Goal: Task Accomplishment & Management: Manage account settings

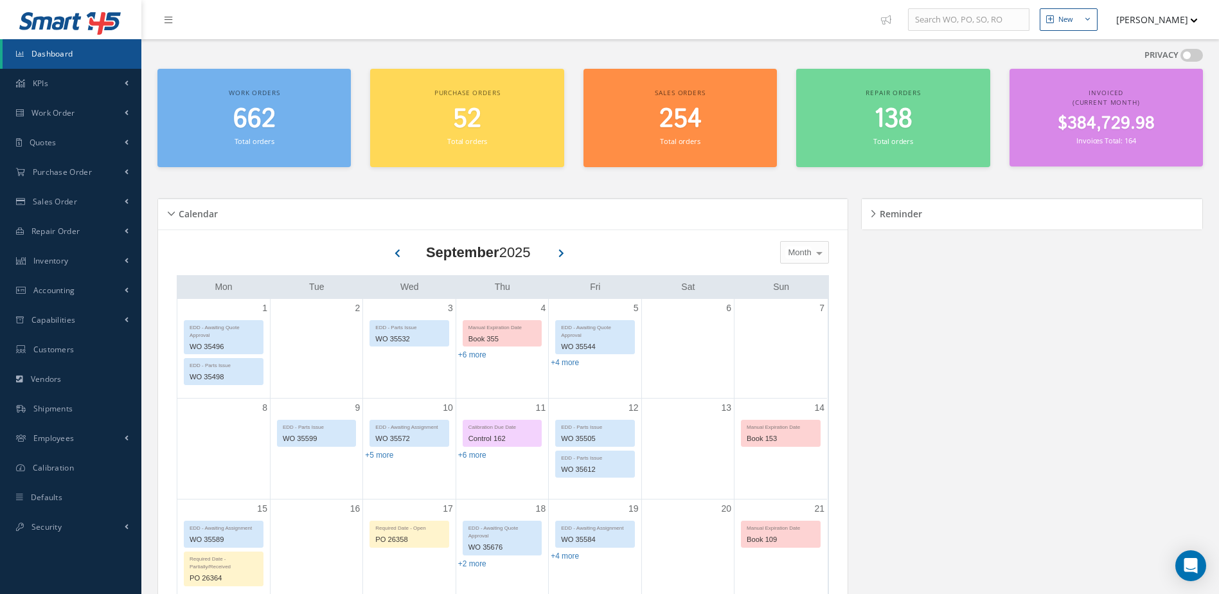
click at [172, 149] on div "Work orders 662 Total orders" at bounding box center [253, 118] width 193 height 98
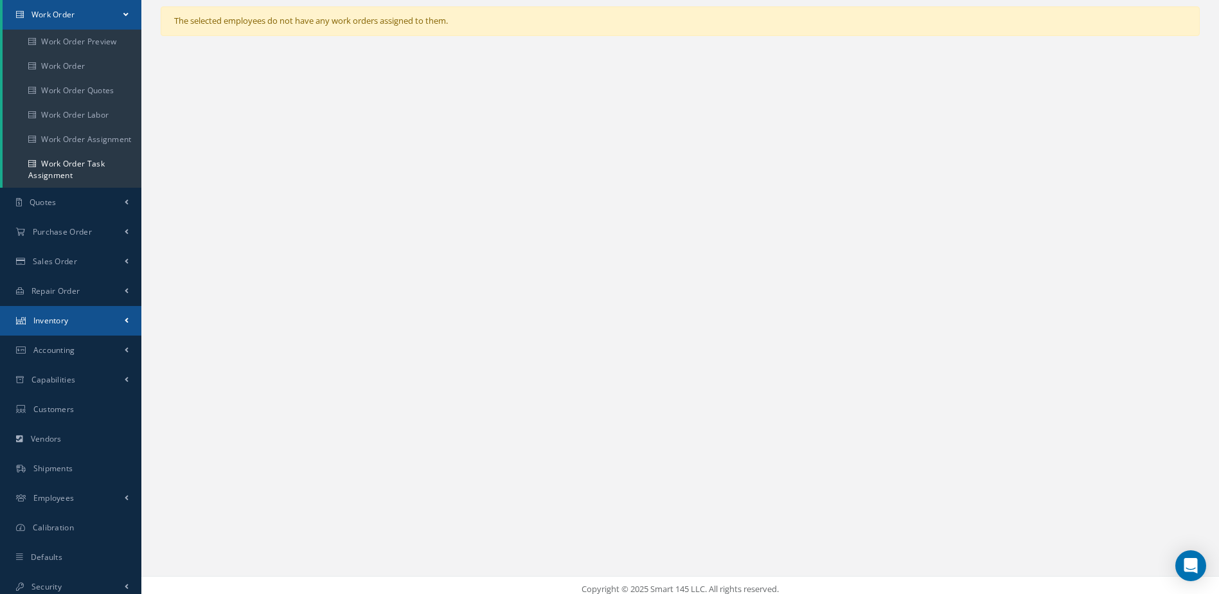
scroll to position [106, 0]
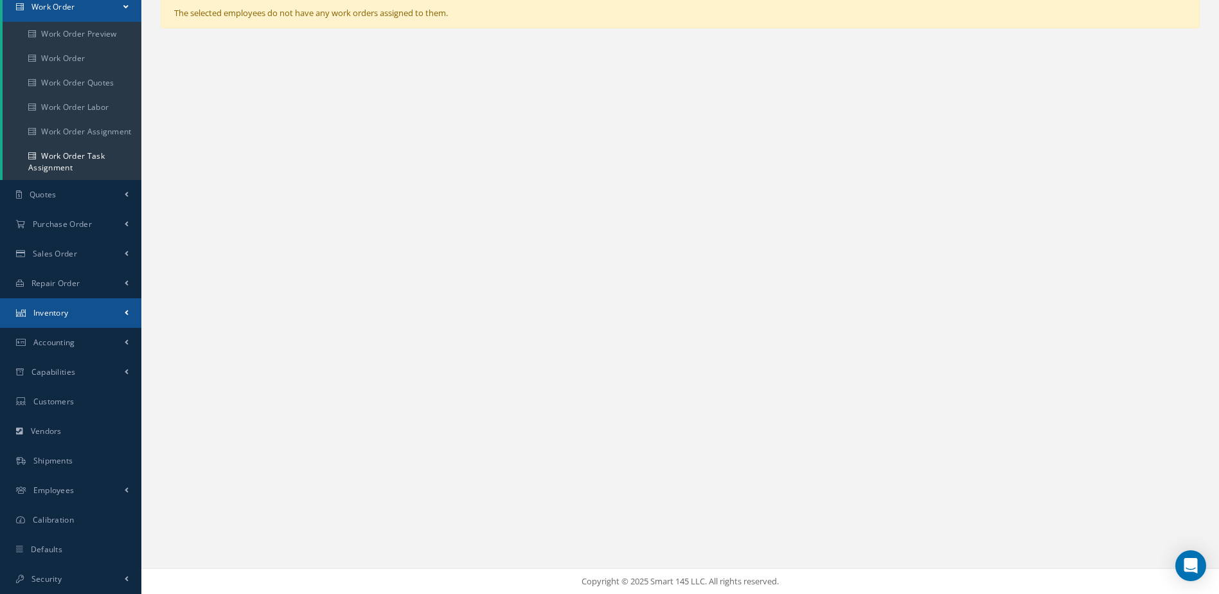
click at [81, 312] on link "Inventory" at bounding box center [70, 313] width 141 height 30
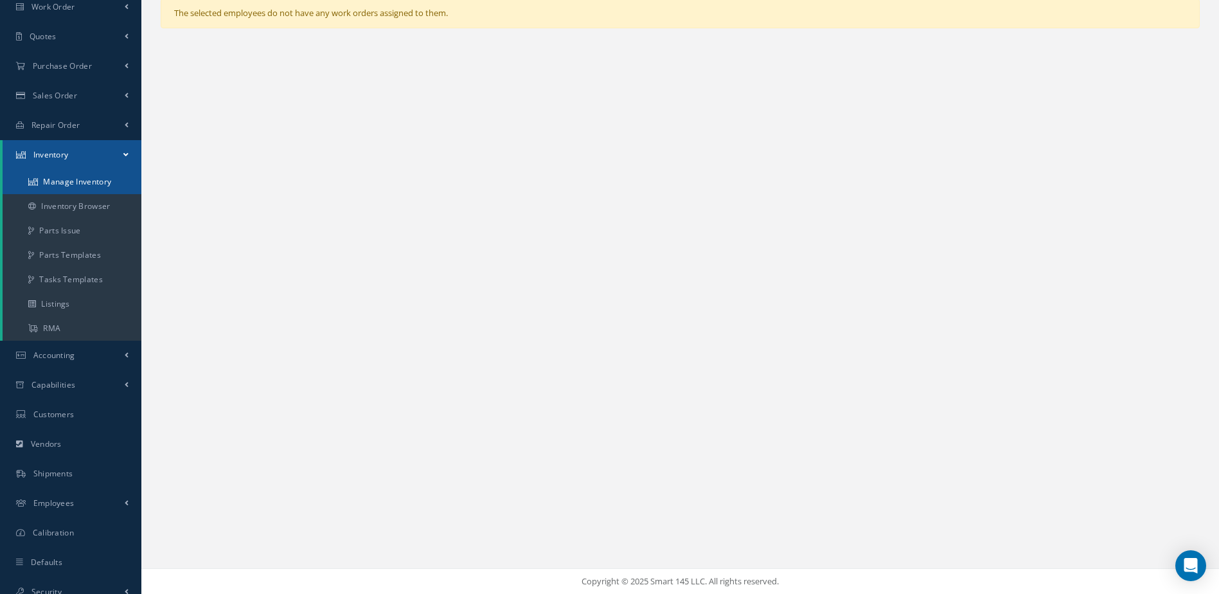
click at [80, 181] on link "Manage Inventory" at bounding box center [72, 182] width 139 height 24
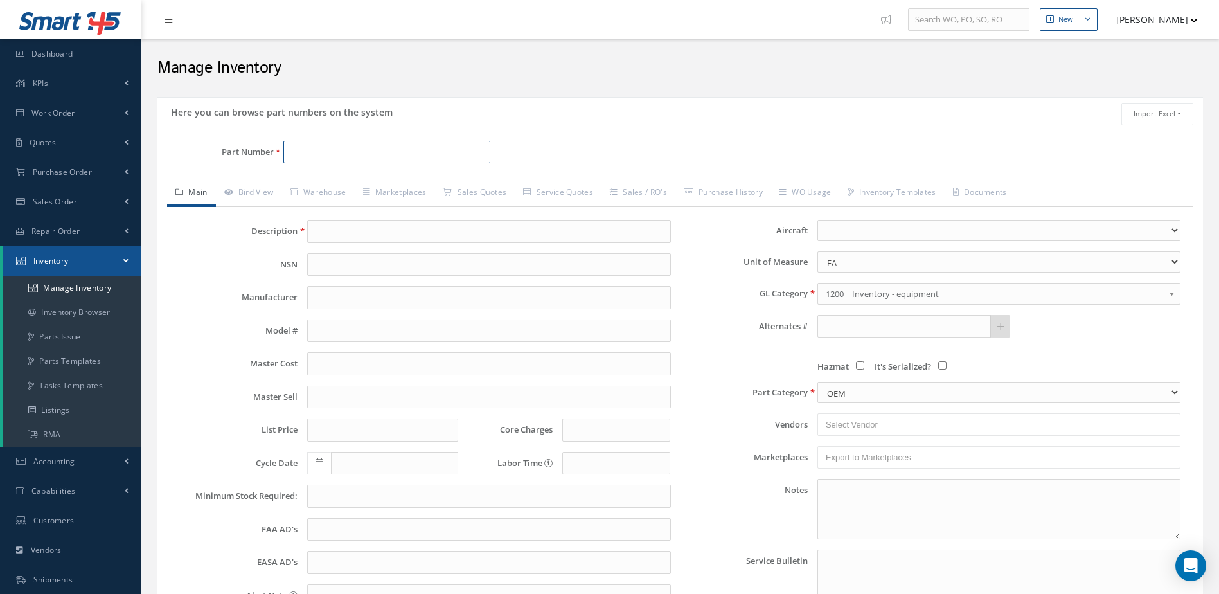
click at [318, 150] on input "Part Number" at bounding box center [387, 152] width 208 height 23
type input "30-162"
click at [337, 181] on span "30-162" at bounding box center [345, 185] width 116 height 13
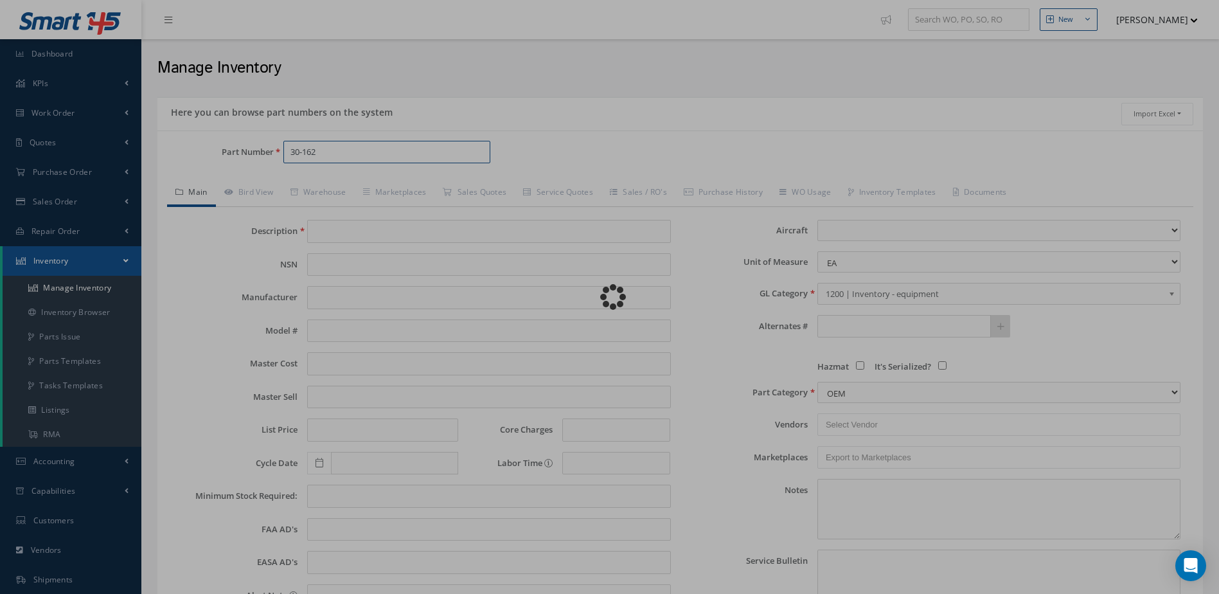
type input "BRAKE ASSEMBLY"
type input "PARKER - CLEVELAND"
type input "4400.00"
type input "5720.00"
type input "6380.00"
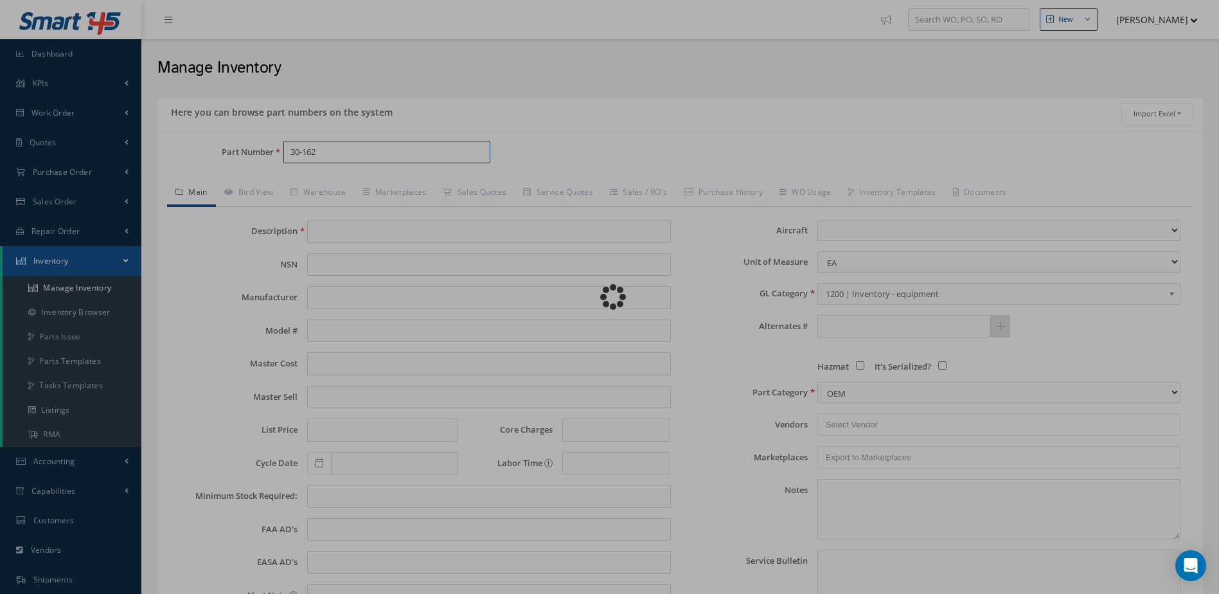
type input "0.00"
select select
type textarea "JULY 2025: -STD OH $6,300 -OH EX $6,400 CORE VALUE $6,500.00 -REPACKING $995.00…"
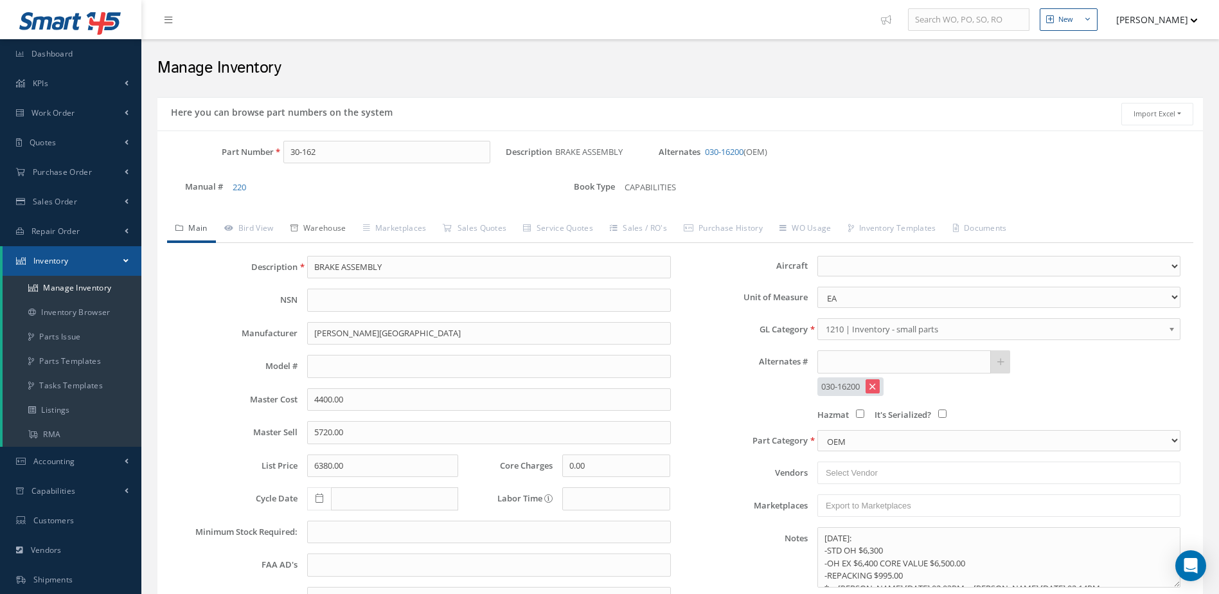
click at [326, 226] on link "Warehouse" at bounding box center [318, 229] width 73 height 27
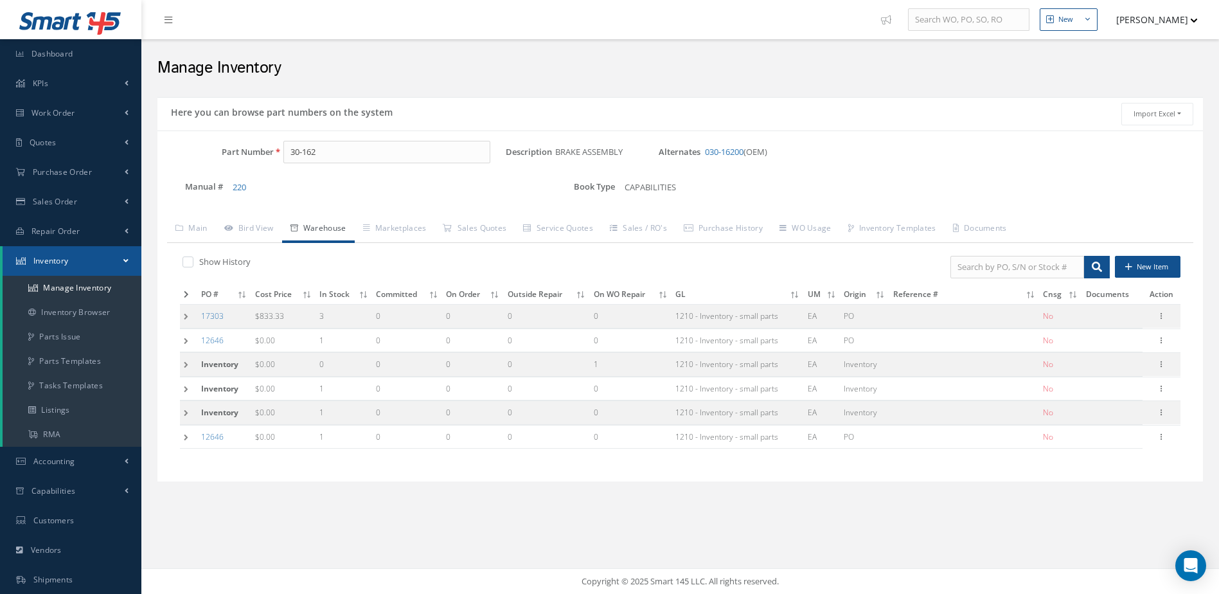
click at [186, 293] on icon at bounding box center [186, 294] width 5 height 8
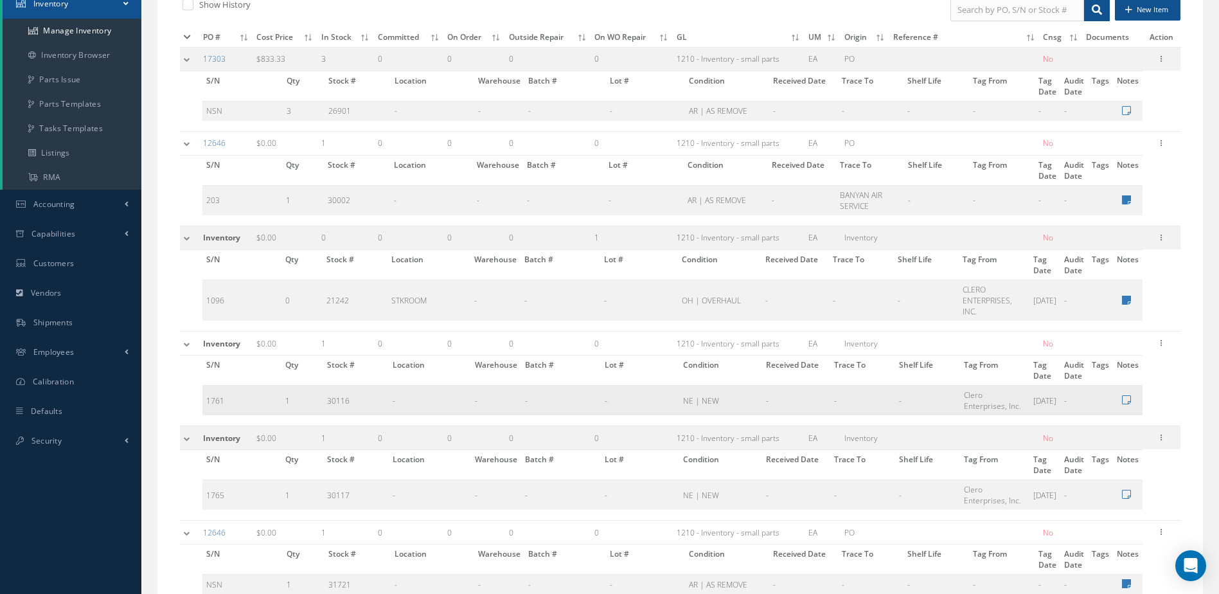
scroll to position [193, 0]
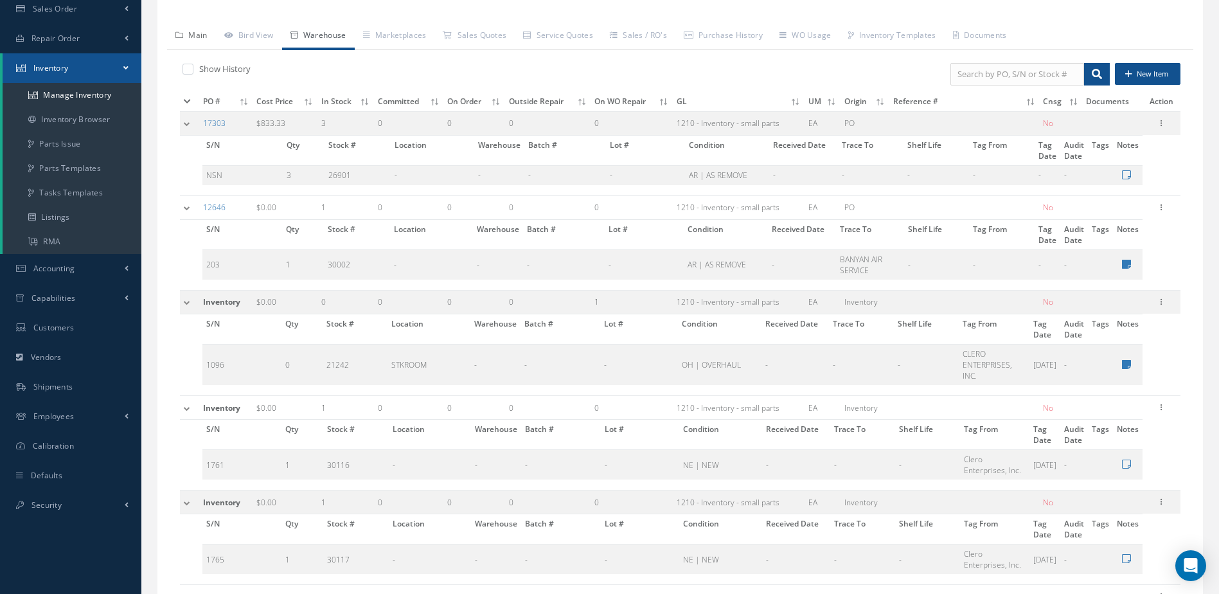
click at [188, 35] on link "Main" at bounding box center [191, 36] width 49 height 27
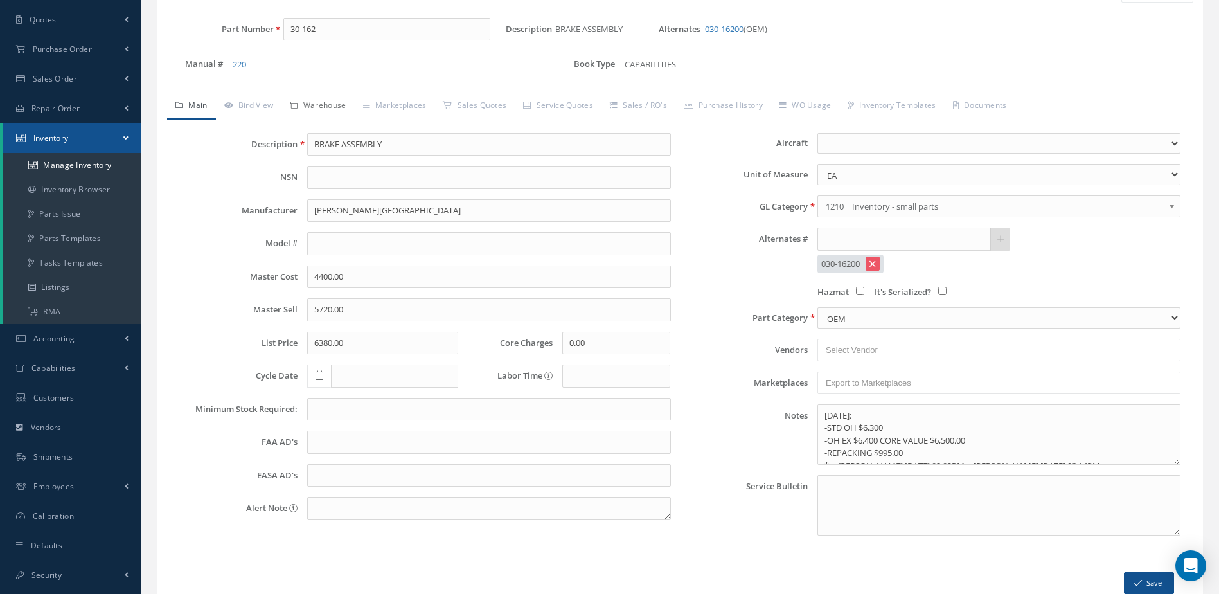
click at [336, 103] on link "Warehouse" at bounding box center [318, 106] width 73 height 27
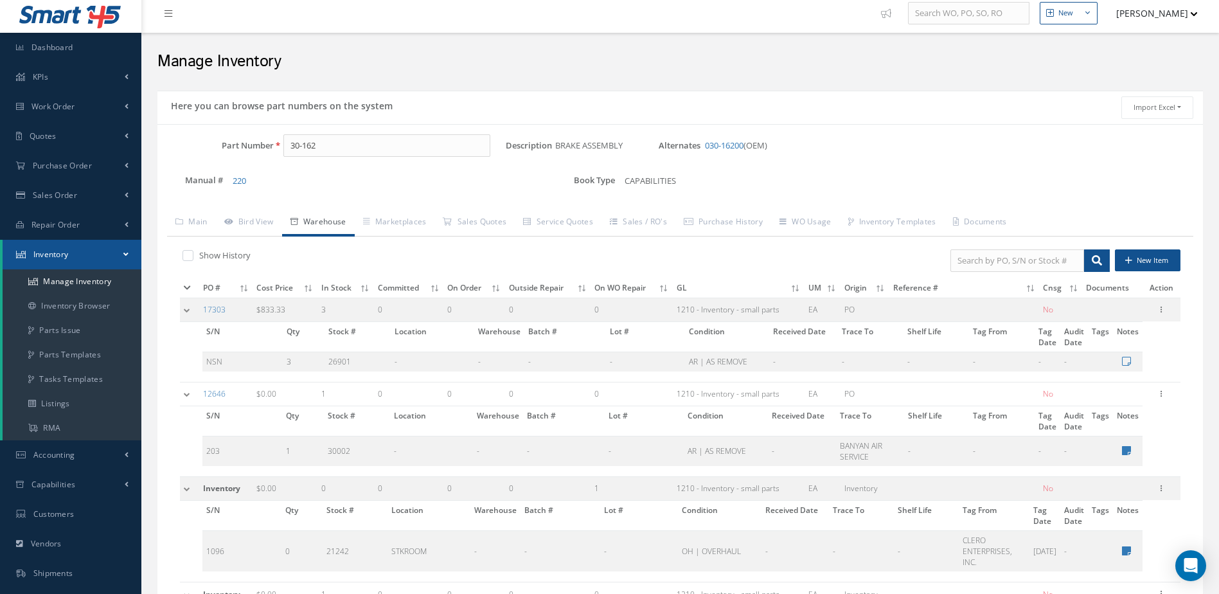
scroll to position [0, 0]
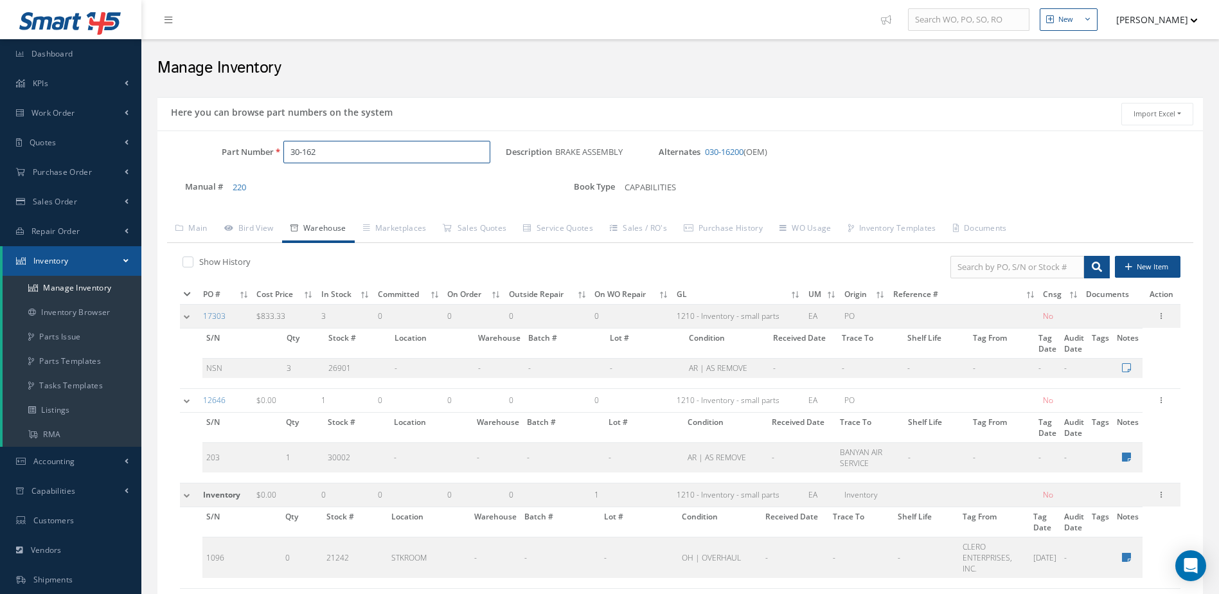
drag, startPoint x: 349, startPoint y: 149, endPoint x: 274, endPoint y: 169, distance: 77.2
click at [274, 169] on div "Part Number 30-162" at bounding box center [331, 157] width 348 height 33
click at [337, 184] on span "AH083125" at bounding box center [345, 185] width 116 height 13
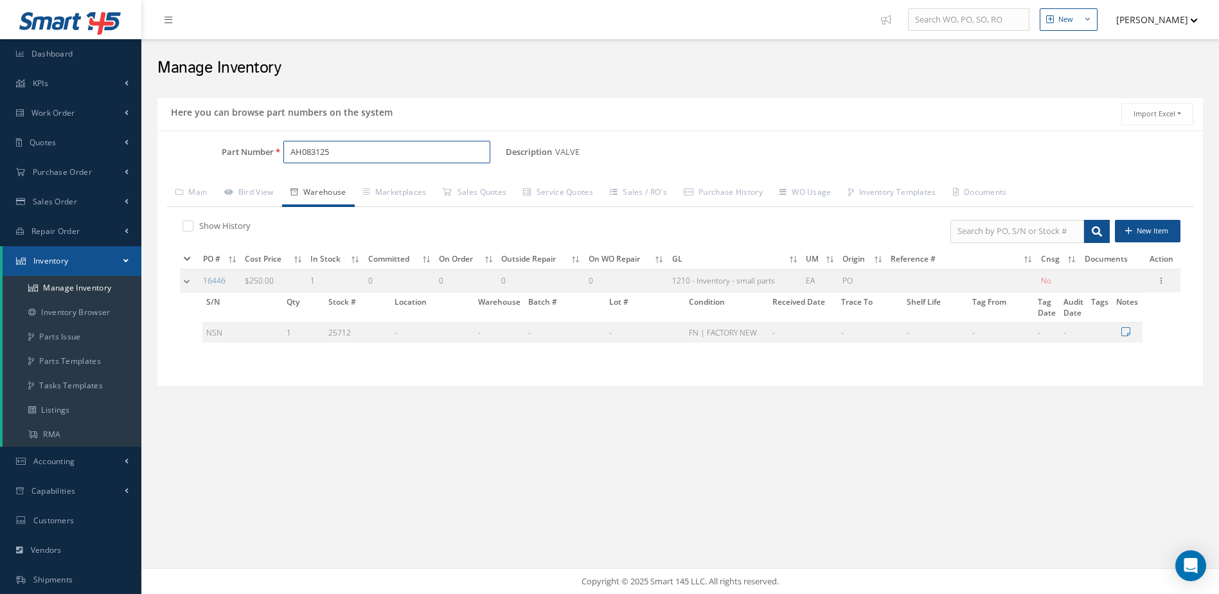
drag, startPoint x: 355, startPoint y: 143, endPoint x: 262, endPoint y: 167, distance: 97.0
click at [262, 167] on div "Part Number AH083125" at bounding box center [331, 157] width 348 height 33
click at [299, 183] on span "30-162" at bounding box center [345, 185] width 116 height 13
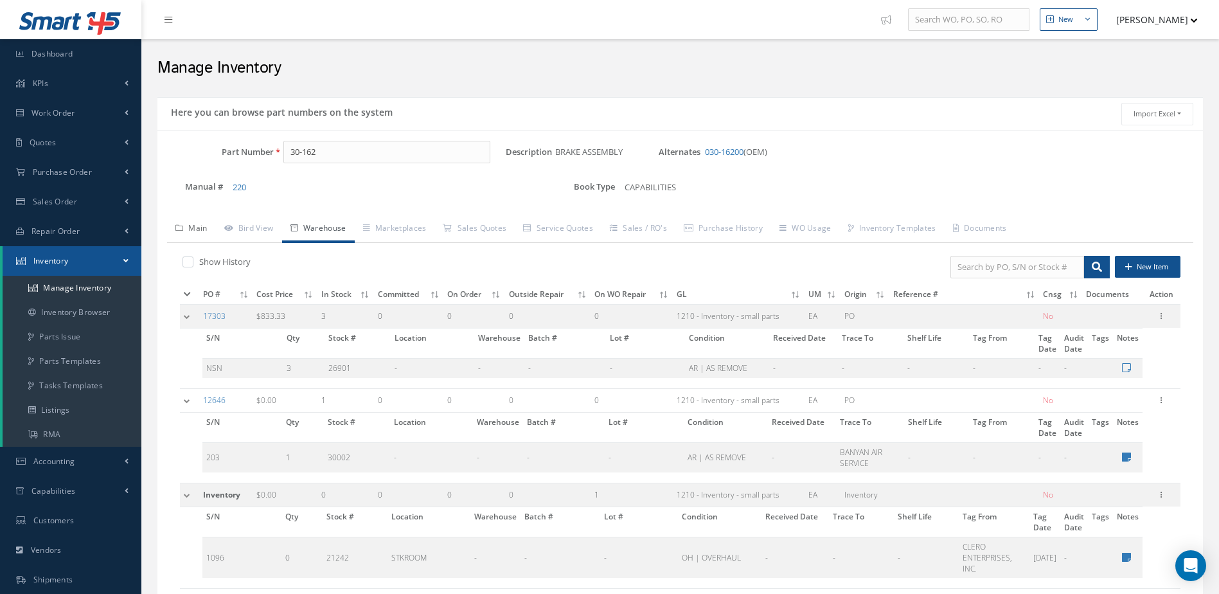
click at [193, 226] on link "Main" at bounding box center [191, 229] width 49 height 27
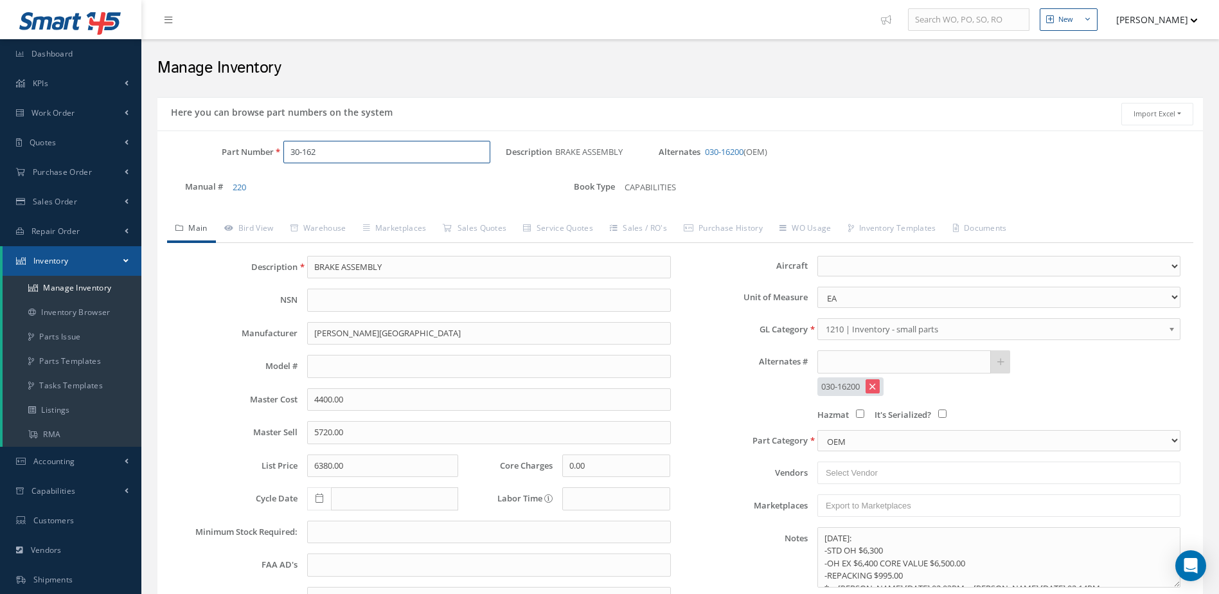
drag, startPoint x: 335, startPoint y: 152, endPoint x: 245, endPoint y: 164, distance: 91.4
click at [245, 164] on div "Part Number 30-162" at bounding box center [331, 157] width 348 height 33
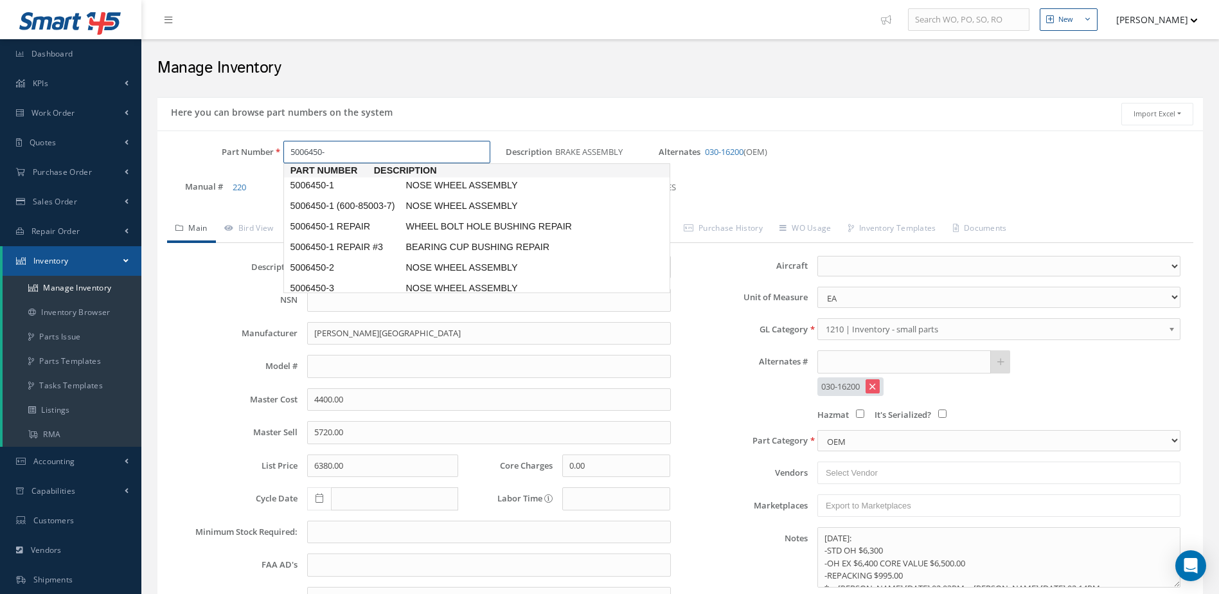
type input "5006450-5"
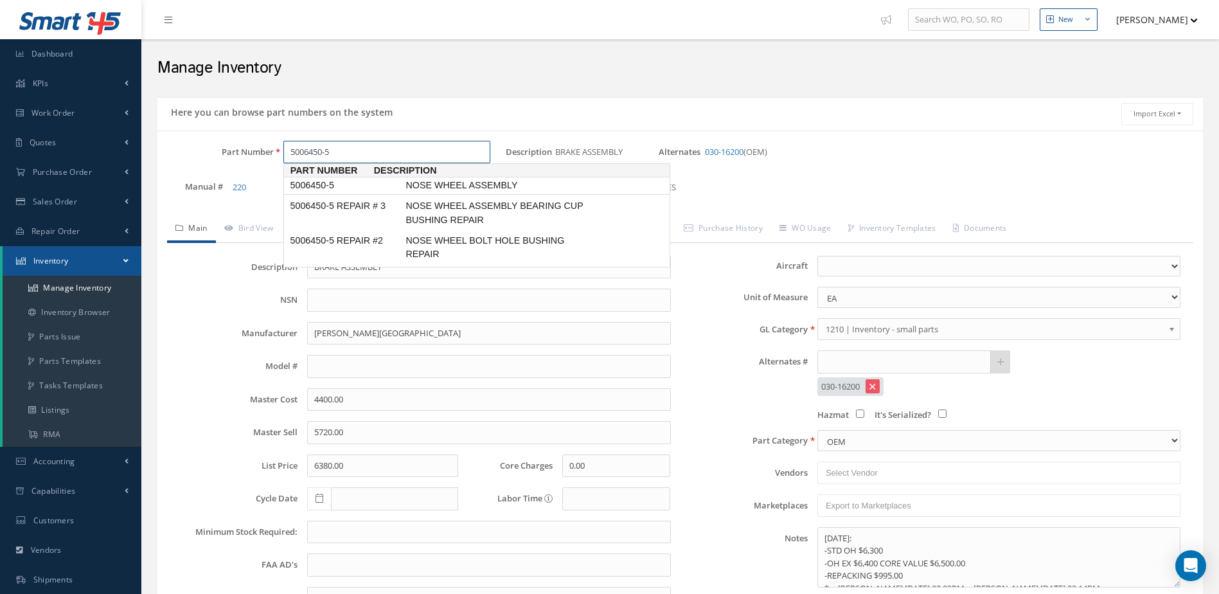
click at [420, 177] on link "5006450-5 NOSE WHEEL ASSEMBLY" at bounding box center [476, 185] width 387 height 17
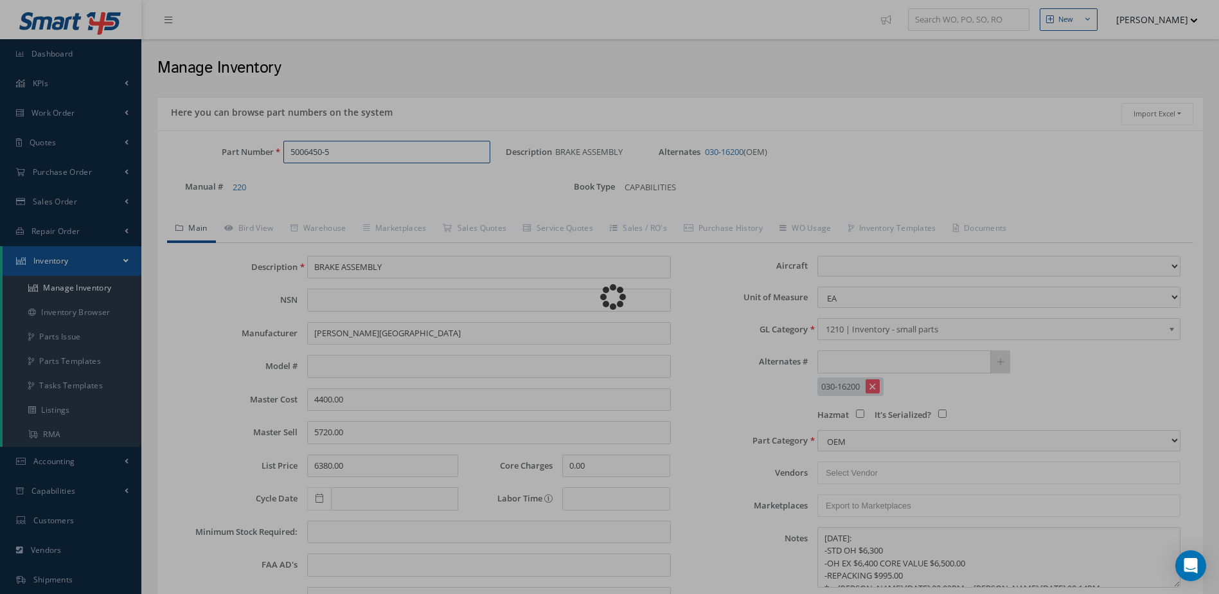
type input "NOSE WHEEL ASSEMBLY"
type input "MABS"
type input "B400A"
type input "0.00"
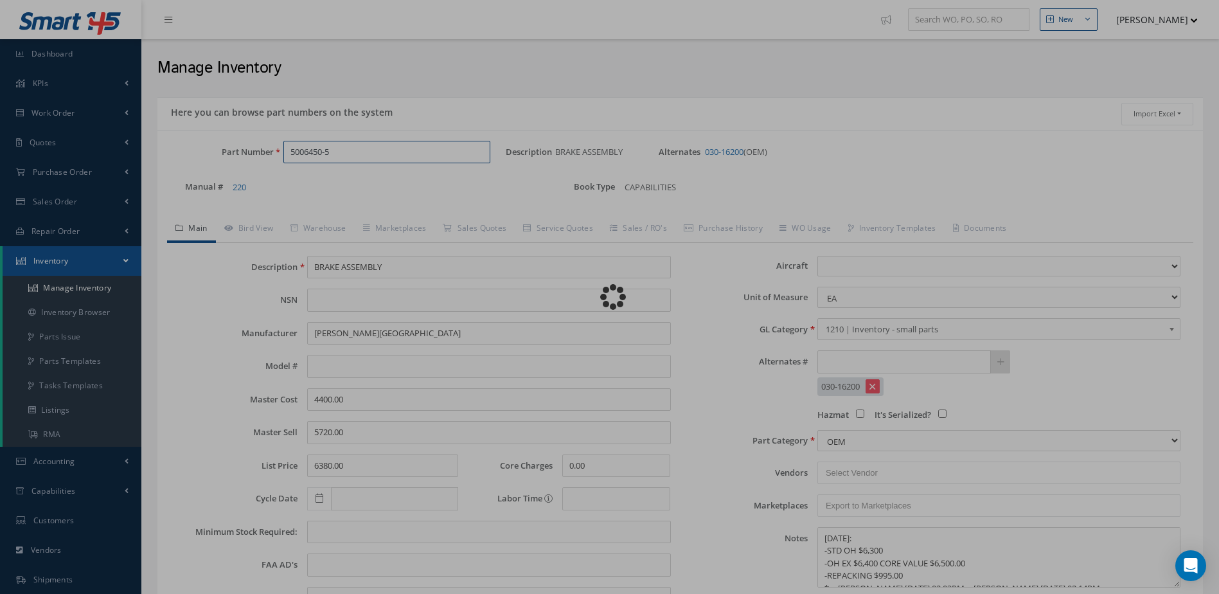
type input "0.00"
select select
type textarea "JULY 2025: TIRE 031-613-8 MICHELIN -OH EX WITH 031-613-8 MICHELIN TIRE $2,250.0…"
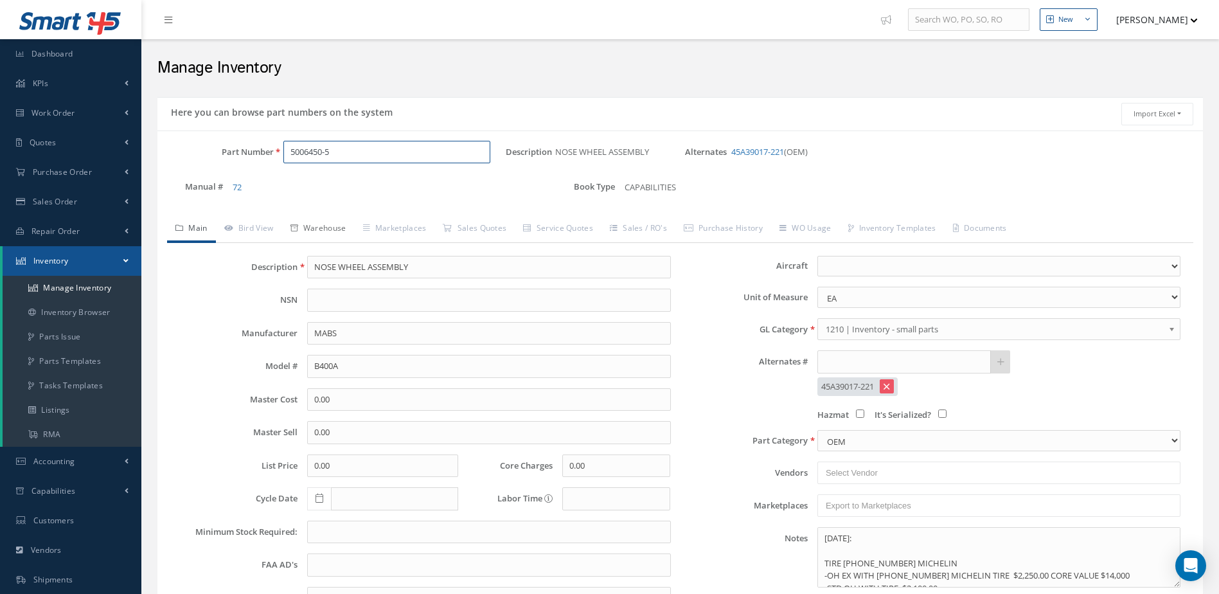
type input "5006450-5"
click at [335, 226] on link "Warehouse" at bounding box center [318, 229] width 73 height 27
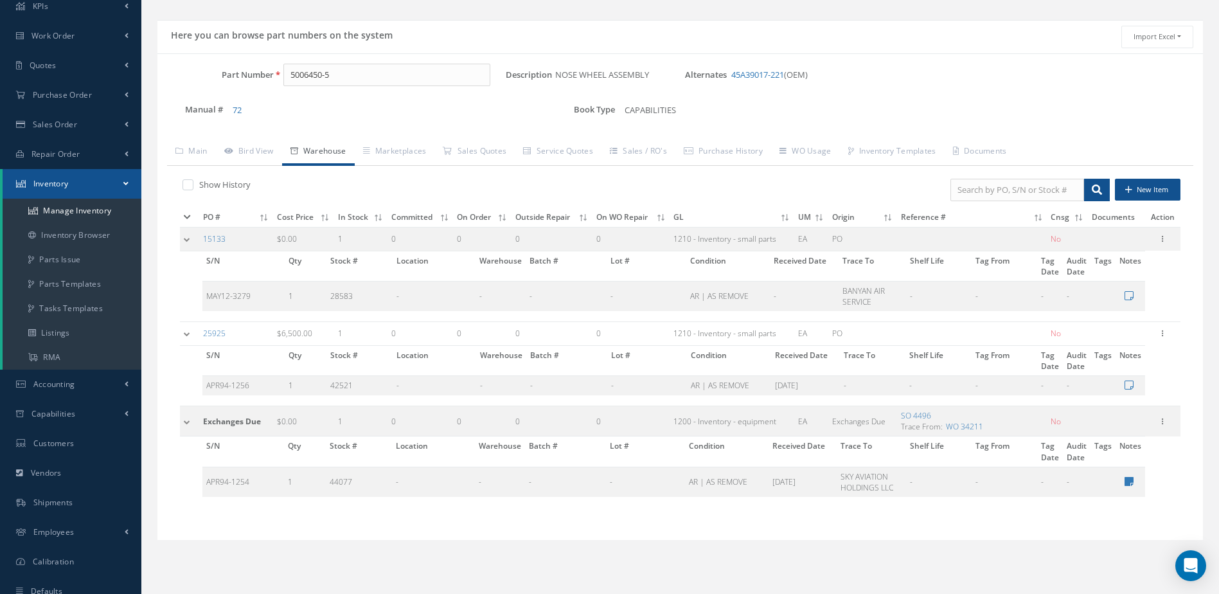
scroll to position [55, 0]
